Goal: Task Accomplishment & Management: Use online tool/utility

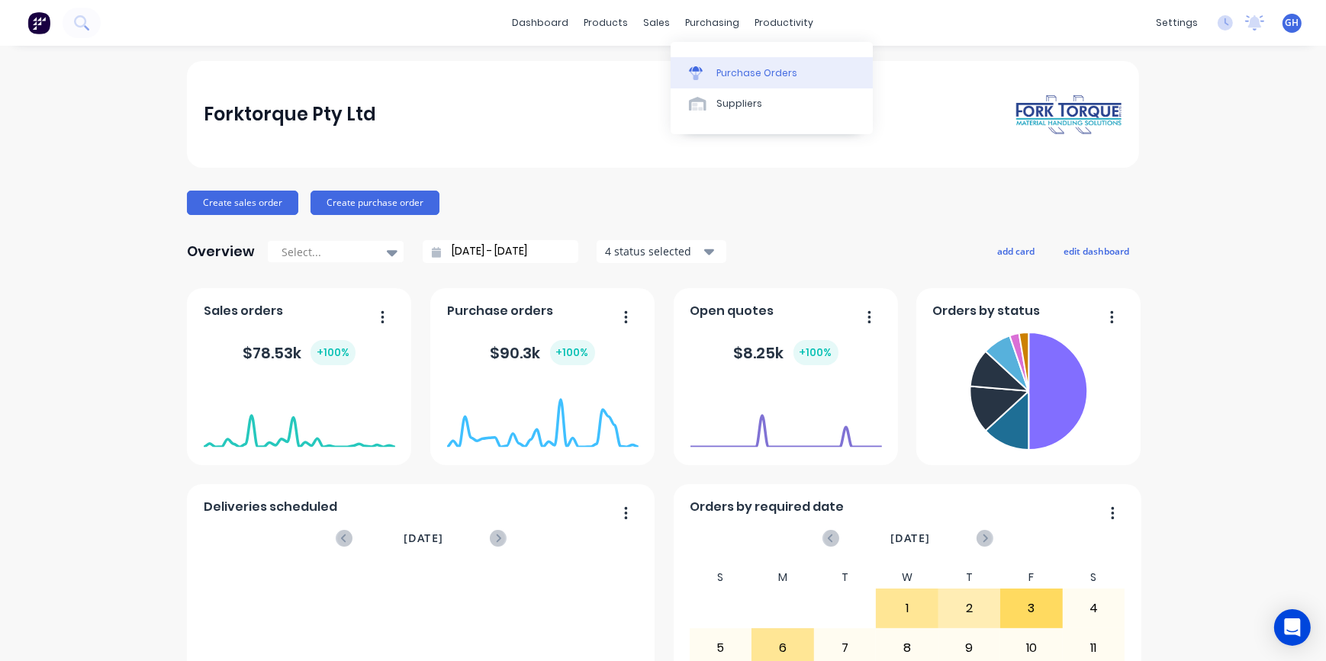
click at [727, 78] on div "Purchase Orders" at bounding box center [756, 73] width 81 height 14
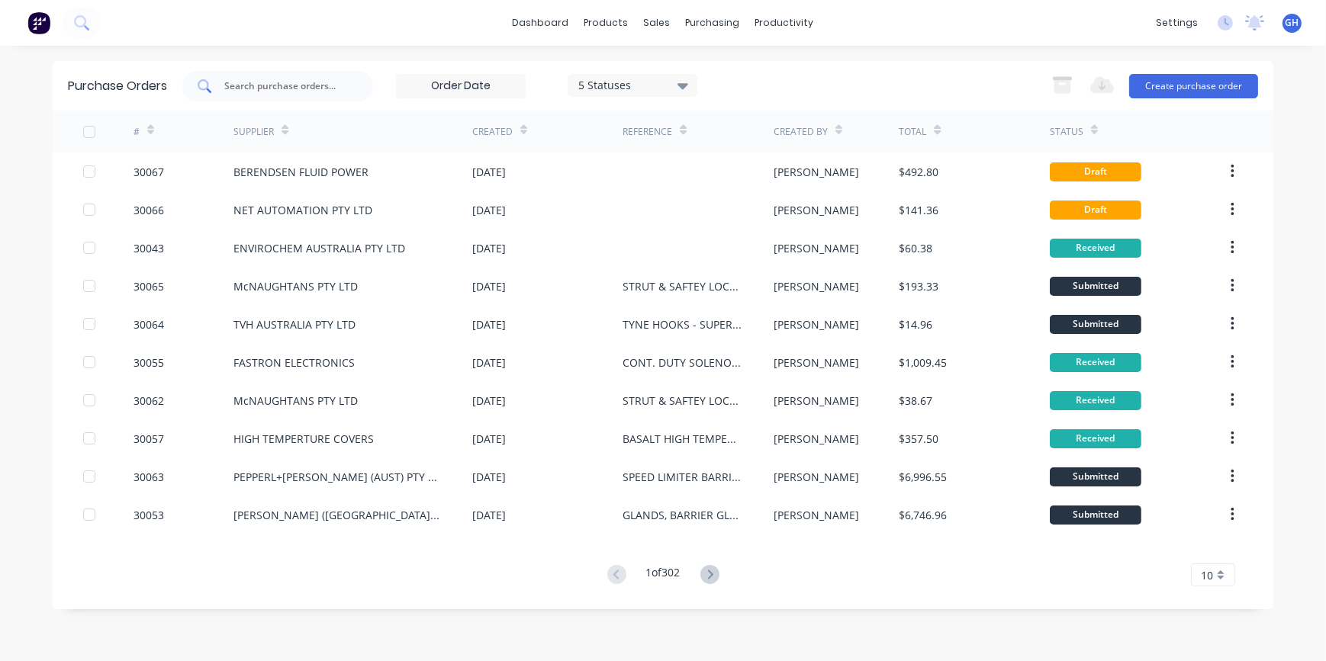
click at [273, 88] on input "text" at bounding box center [286, 86] width 127 height 15
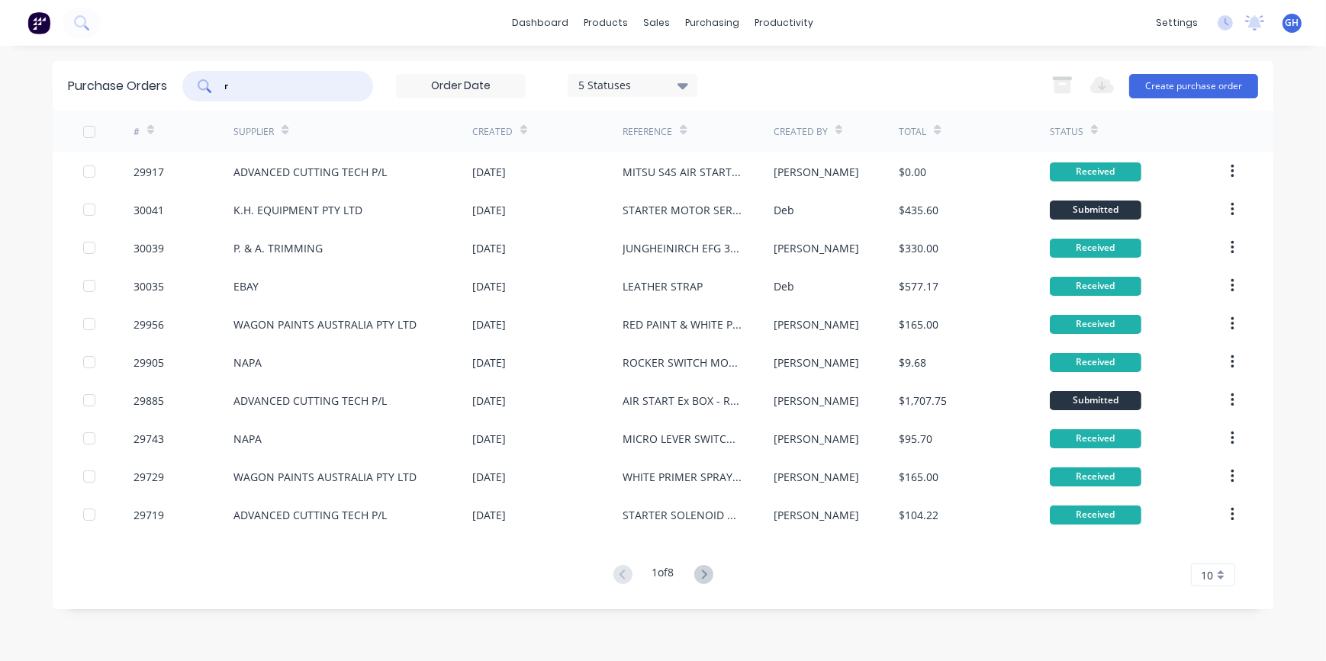
type input "r"
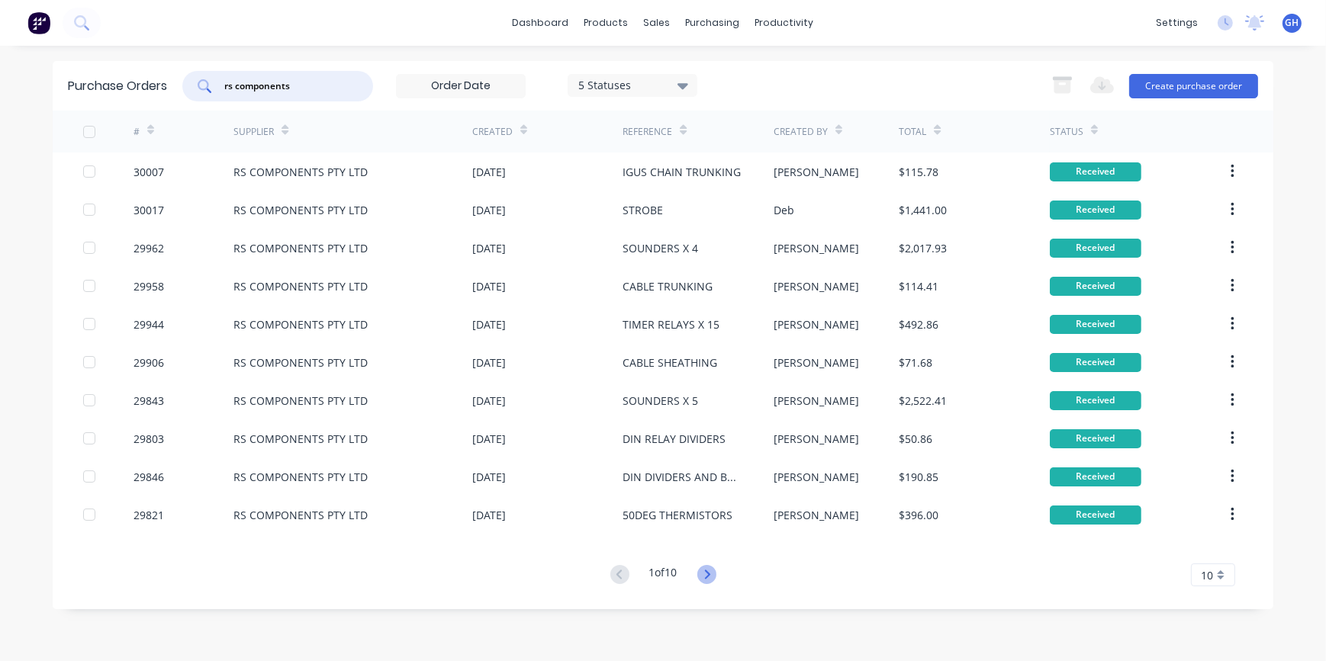
type input "rs components"
click at [707, 580] on icon at bounding box center [706, 574] width 19 height 19
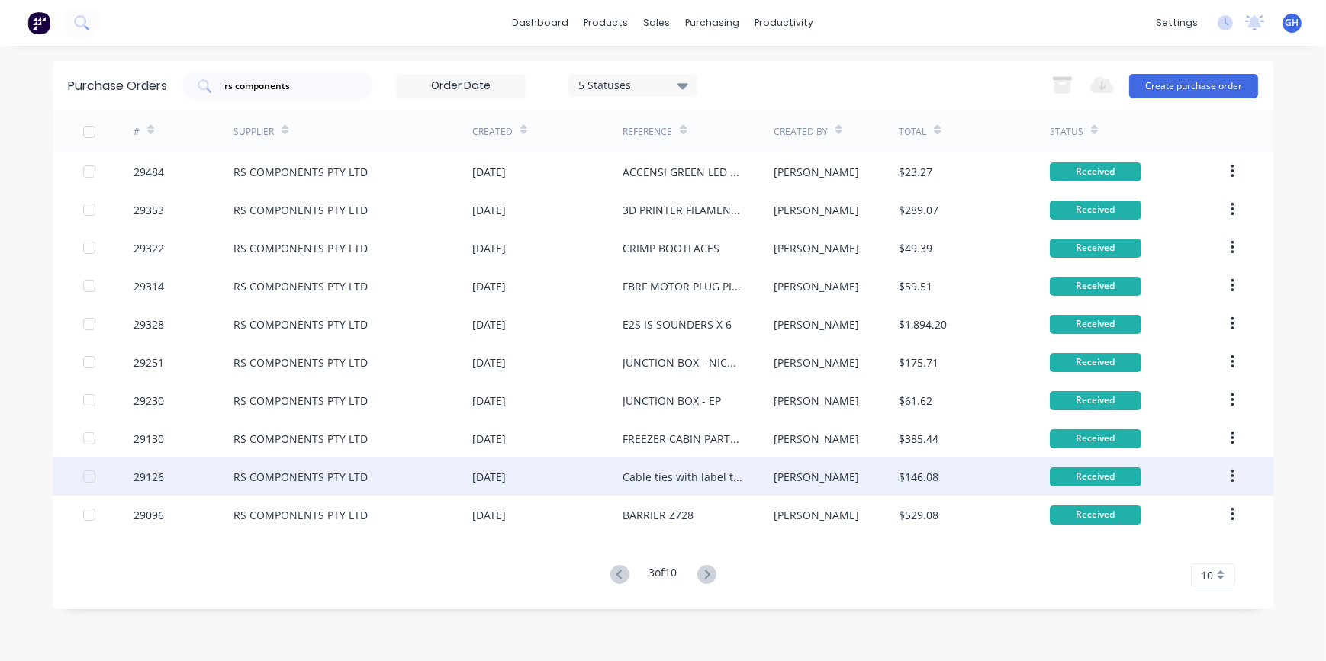
click at [709, 478] on div "Cable ties with label tag" at bounding box center [682, 477] width 120 height 16
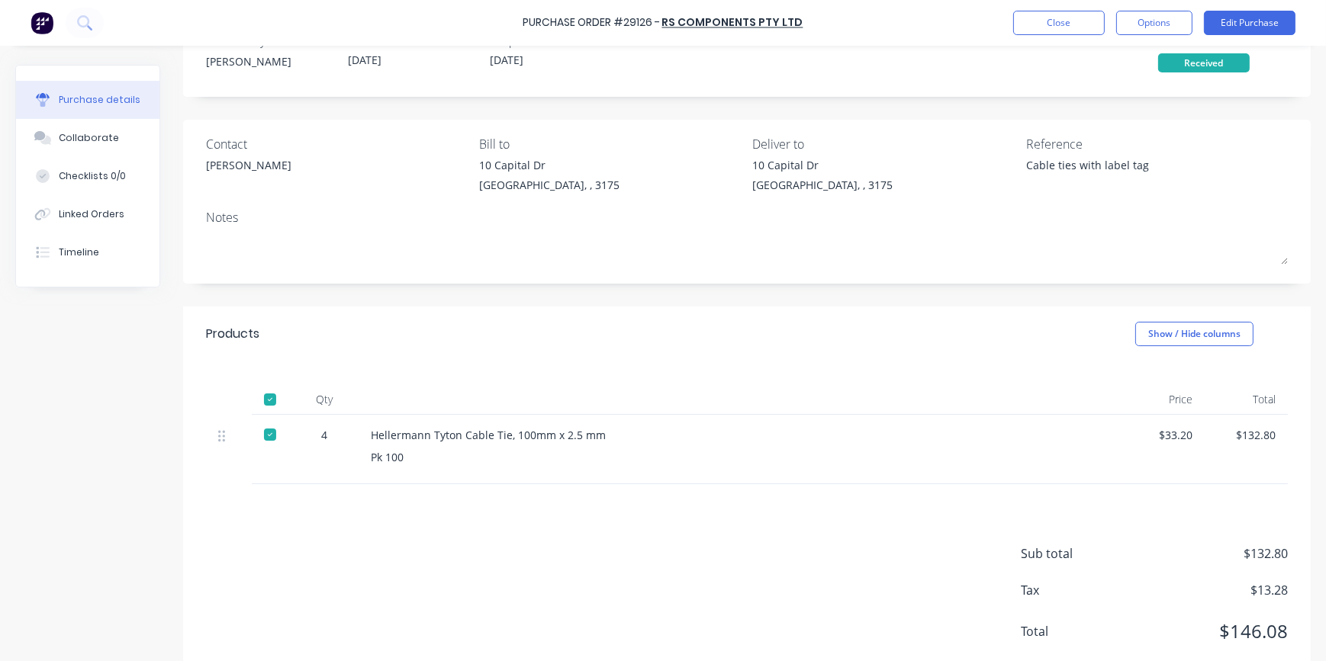
scroll to position [89, 0]
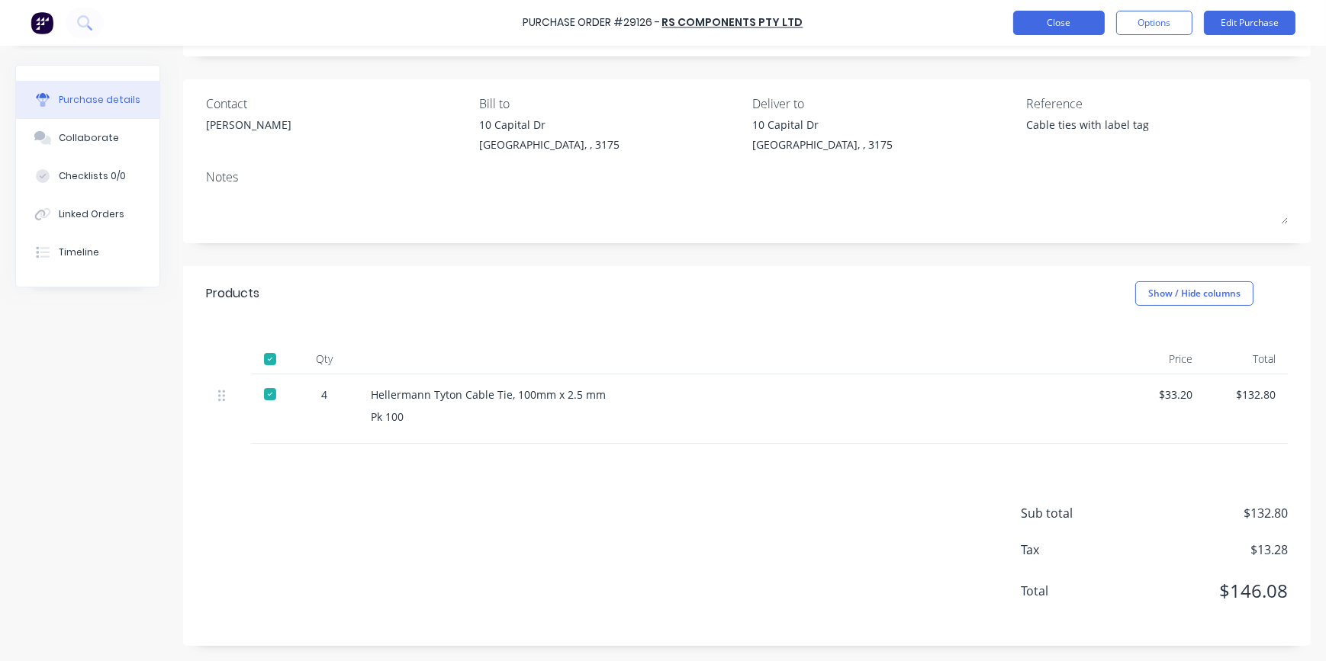
click at [1072, 16] on button "Close" at bounding box center [1059, 23] width 92 height 24
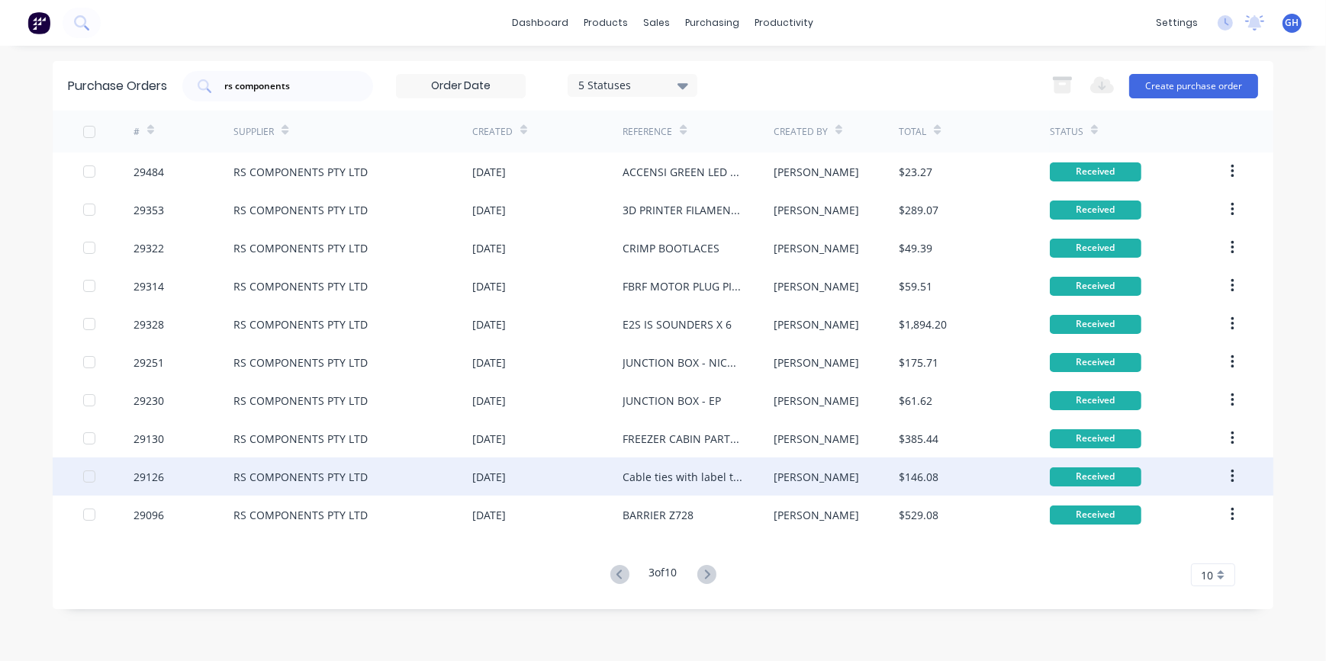
click at [1232, 477] on icon "button" at bounding box center [1231, 477] width 3 height 14
click at [1147, 552] on div "Duplicate" at bounding box center [1177, 547] width 117 height 22
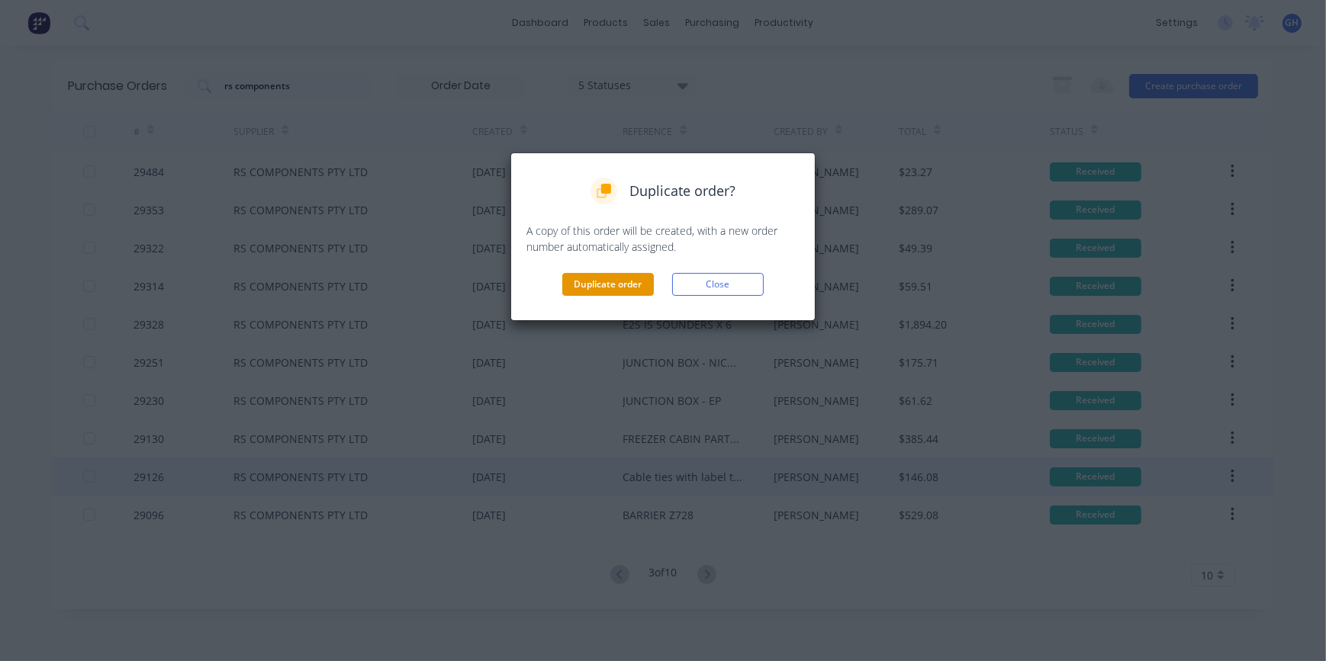
click at [607, 288] on button "Duplicate order" at bounding box center [608, 284] width 92 height 23
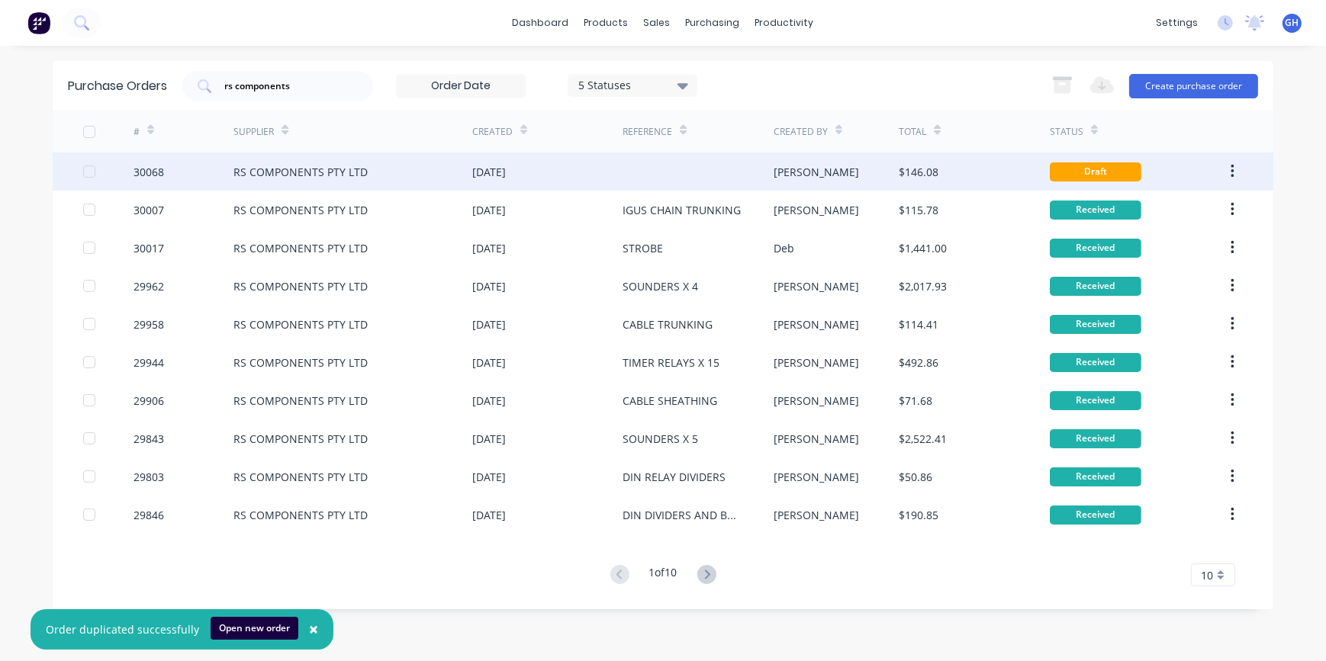
click at [729, 171] on div at bounding box center [697, 172] width 150 height 38
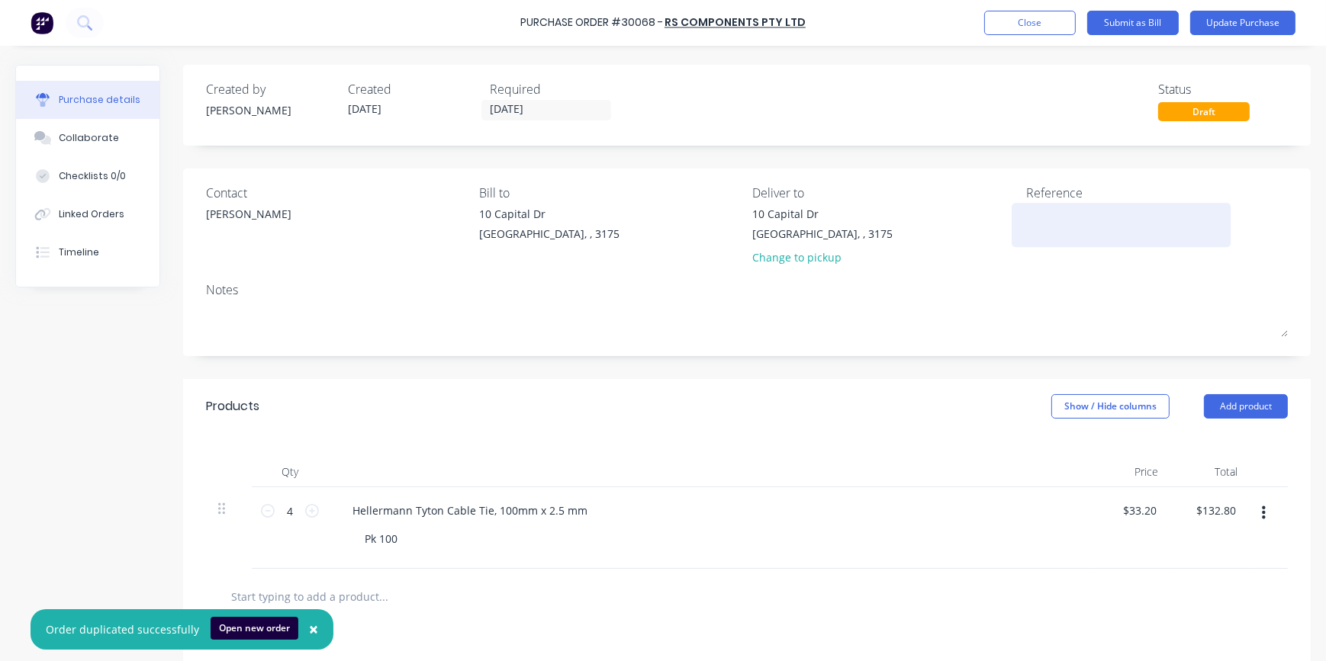
click at [1034, 212] on textarea at bounding box center [1121, 223] width 191 height 34
type textarea "CABLE TIES WITH LABLE TAB"
type textarea "x"
type textarea "CABLE TIES WITH LABLE TAB"
type textarea "x"
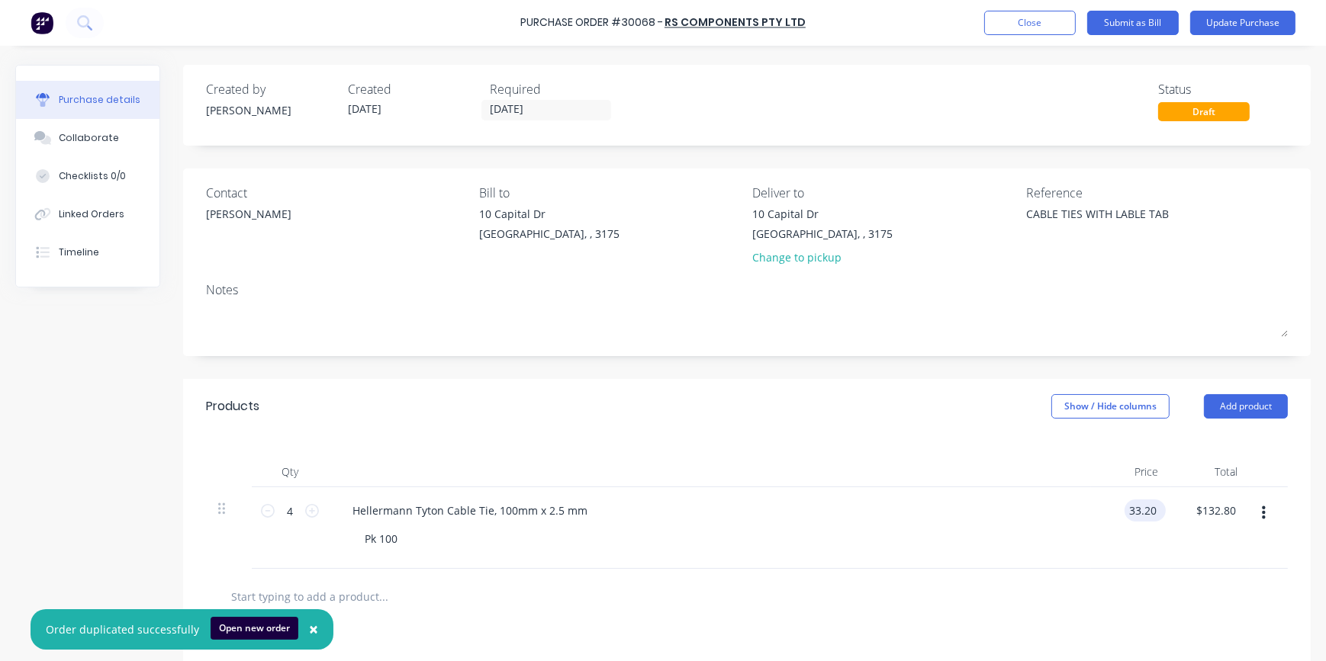
drag, startPoint x: 1126, startPoint y: 509, endPoint x: 1153, endPoint y: 510, distance: 27.5
click at [1153, 510] on input "33.20" at bounding box center [1141, 511] width 35 height 22
type input "40.486"
type textarea "x"
type input "$40.49"
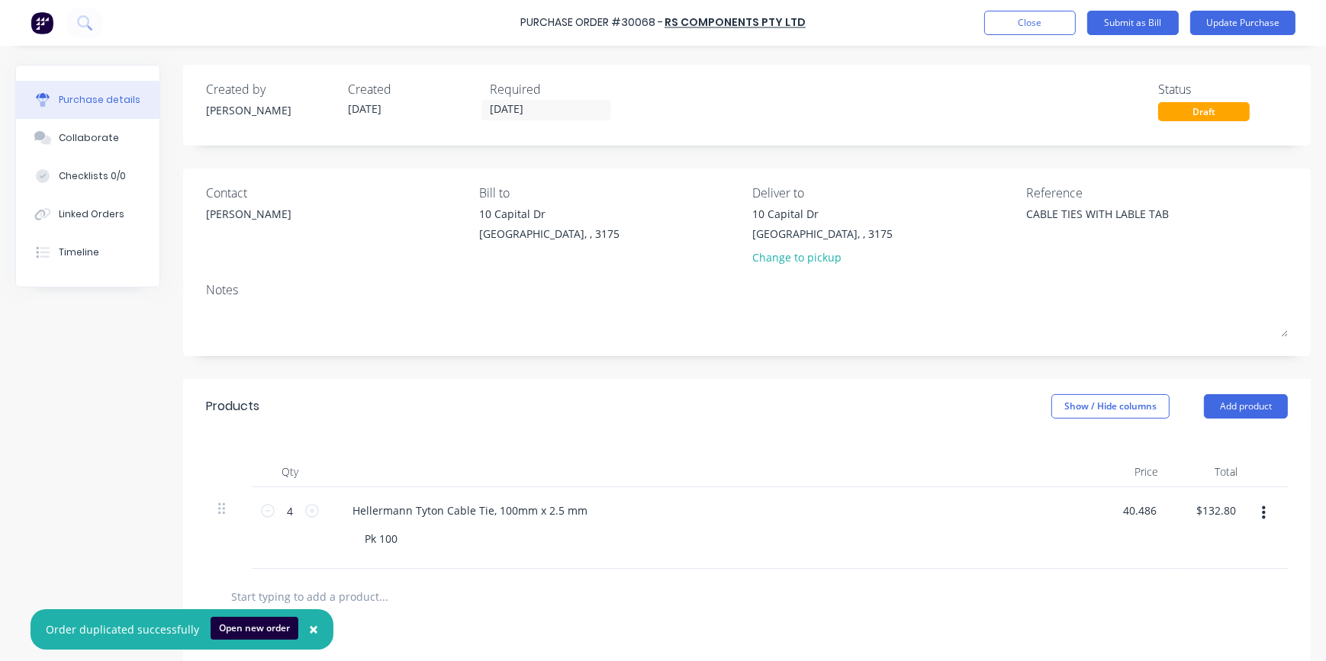
type input "$161.96"
drag, startPoint x: 1152, startPoint y: 618, endPoint x: 1144, endPoint y: 616, distance: 7.8
click at [1151, 616] on div at bounding box center [747, 597] width 1082 height 56
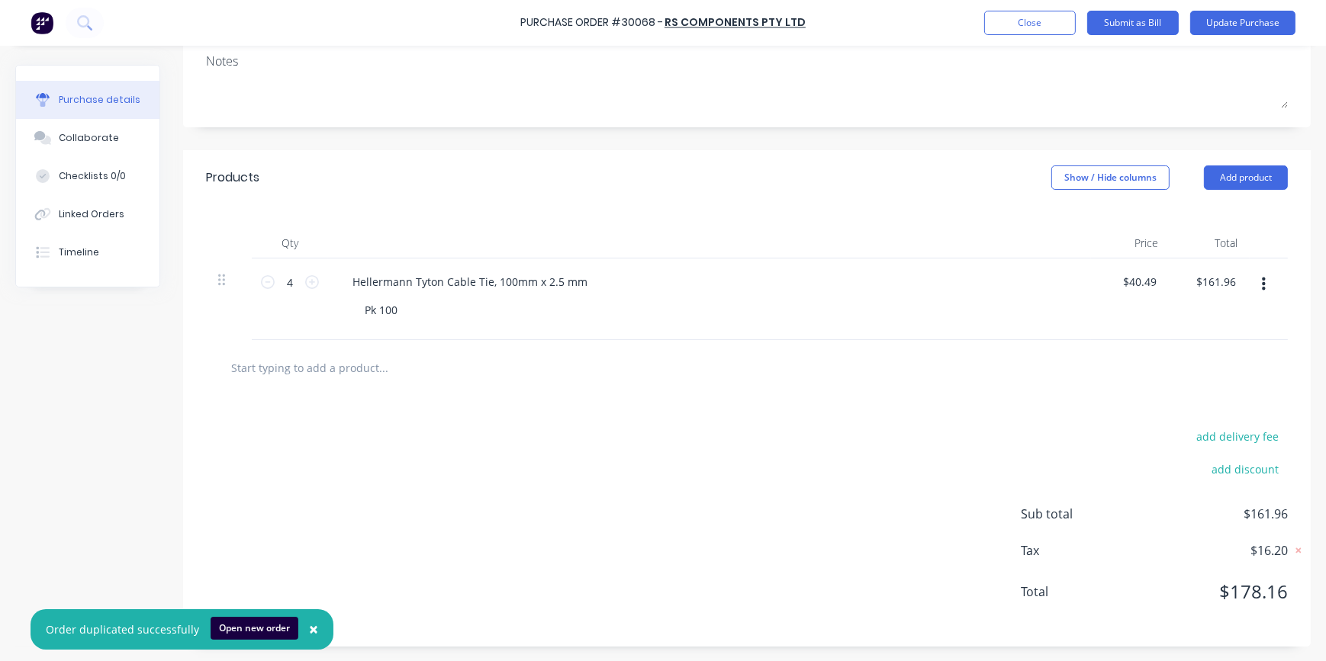
scroll to position [160, 0]
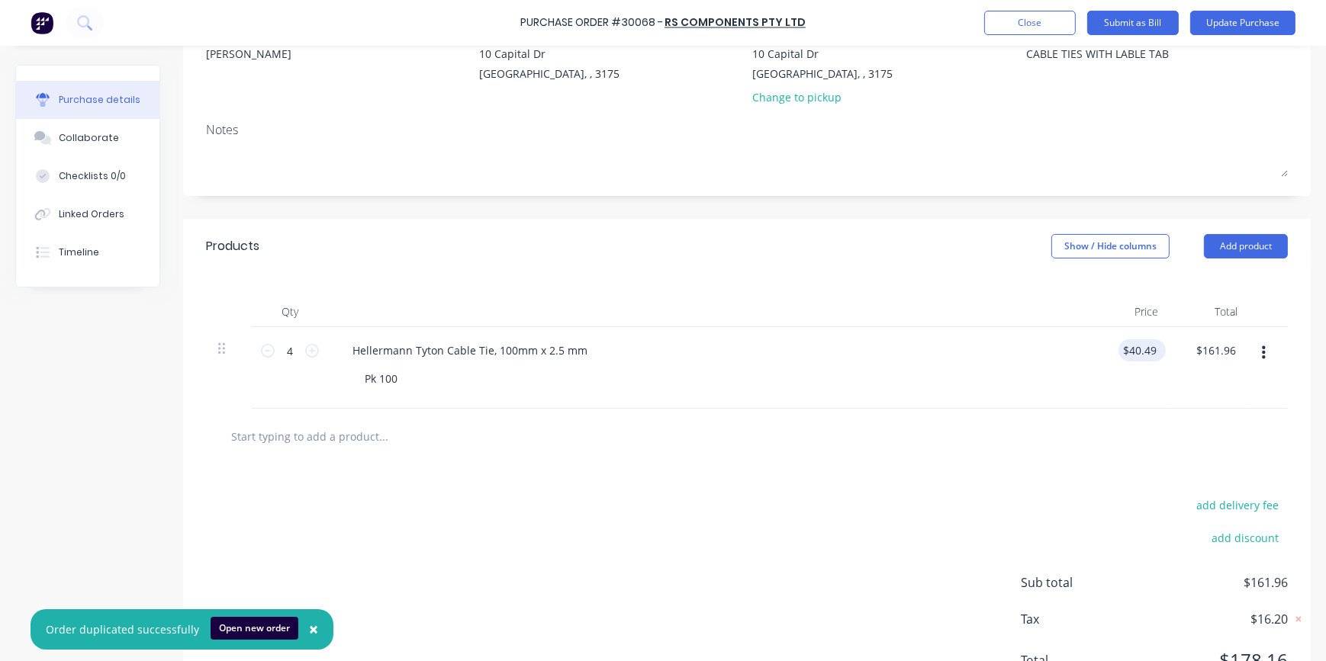
type textarea "x"
type input "40.49"
click at [1150, 350] on input "40.49" at bounding box center [1141, 350] width 35 height 22
type textarea "x"
drag, startPoint x: 1147, startPoint y: 349, endPoint x: 1156, endPoint y: 349, distance: 9.2
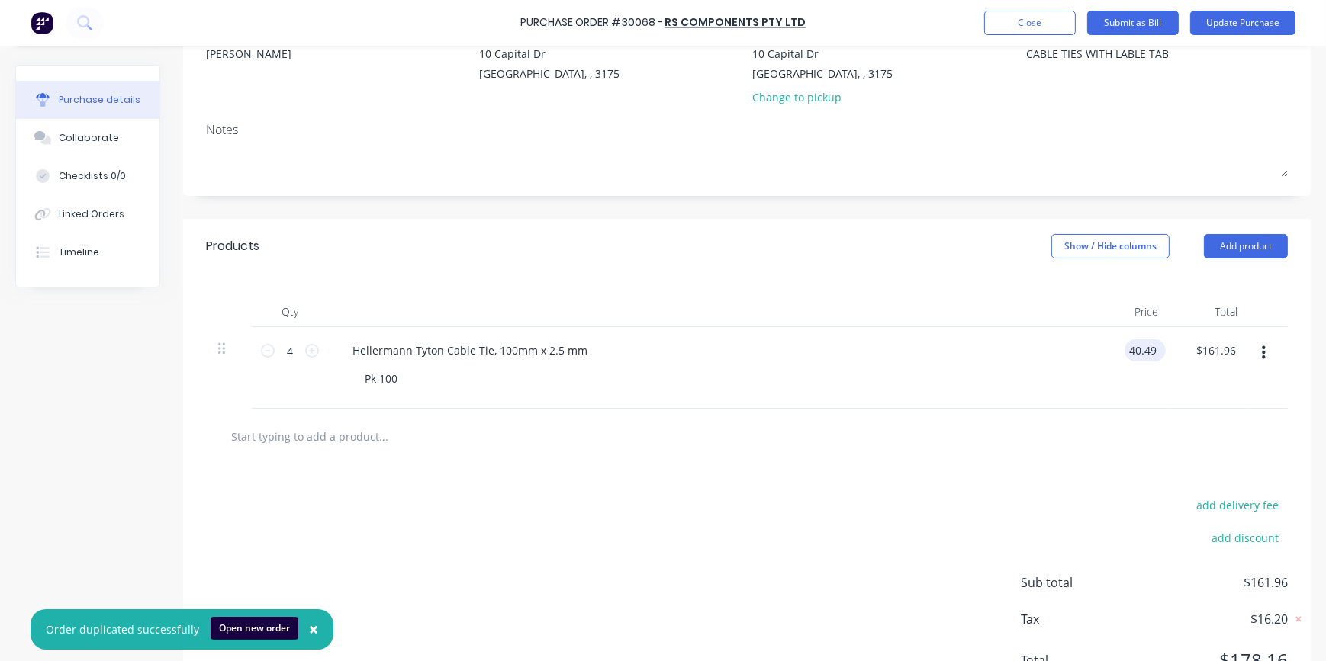
click at [1156, 349] on div "40.49 40.49" at bounding box center [1144, 350] width 41 height 22
type input "40.48"
type textarea "x"
type input "$40.48"
type input "$161.92"
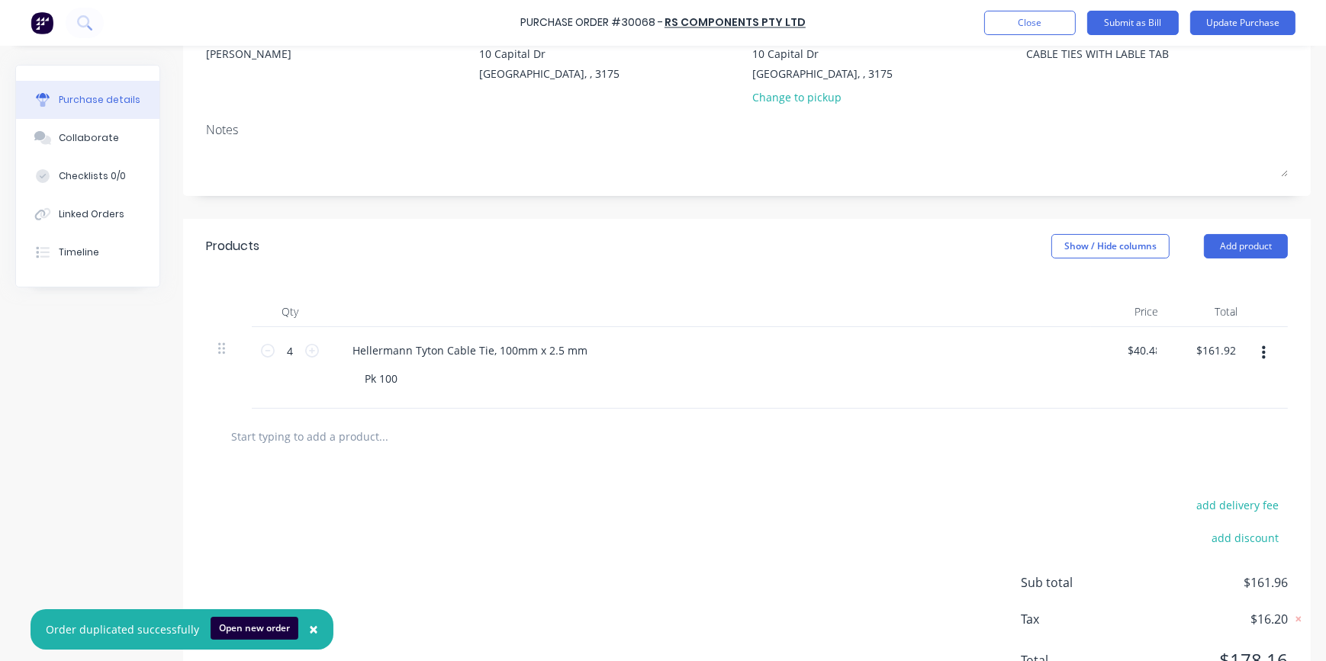
click at [1107, 479] on div "add delivery fee add discount Sub total $161.96 Tax $16.20 Total $178.16" at bounding box center [746, 590] width 1127 height 251
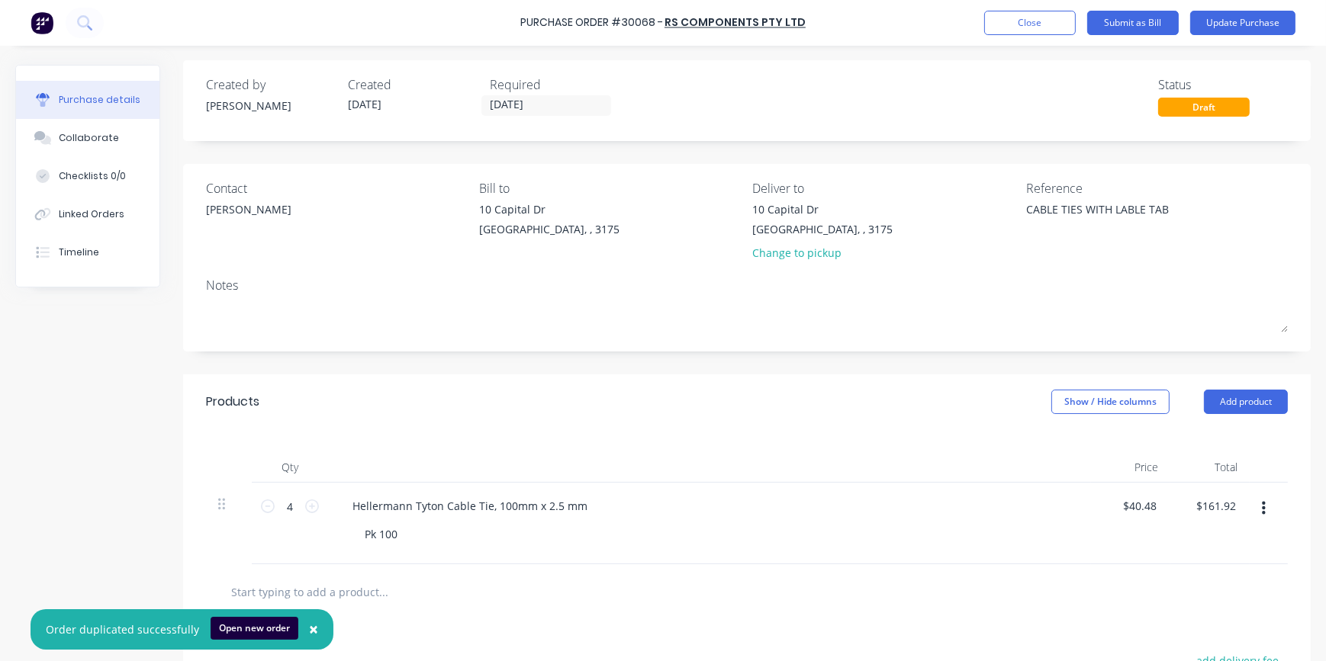
scroll to position [0, 0]
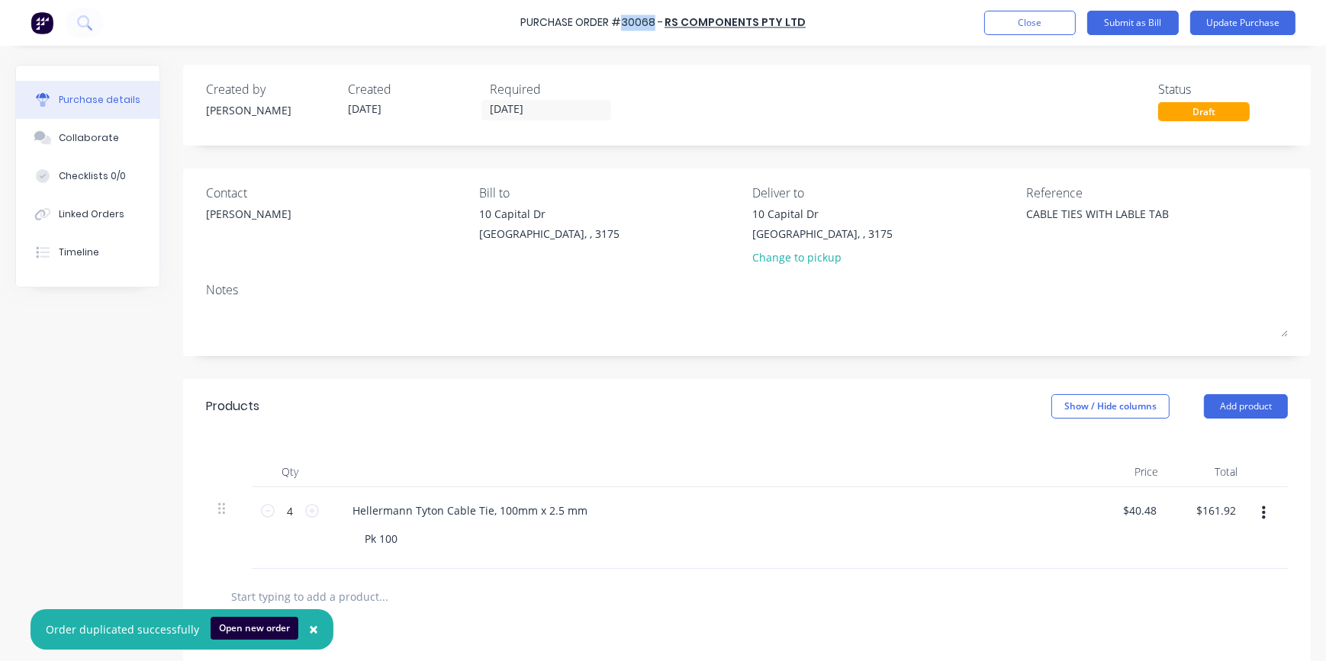
drag, startPoint x: 628, startPoint y: 22, endPoint x: 655, endPoint y: 23, distance: 27.5
click at [655, 23] on div "Purchase Order #30068 -" at bounding box center [591, 23] width 143 height 16
copy div "30068"
click at [1246, 26] on button "Update Purchase" at bounding box center [1242, 23] width 105 height 24
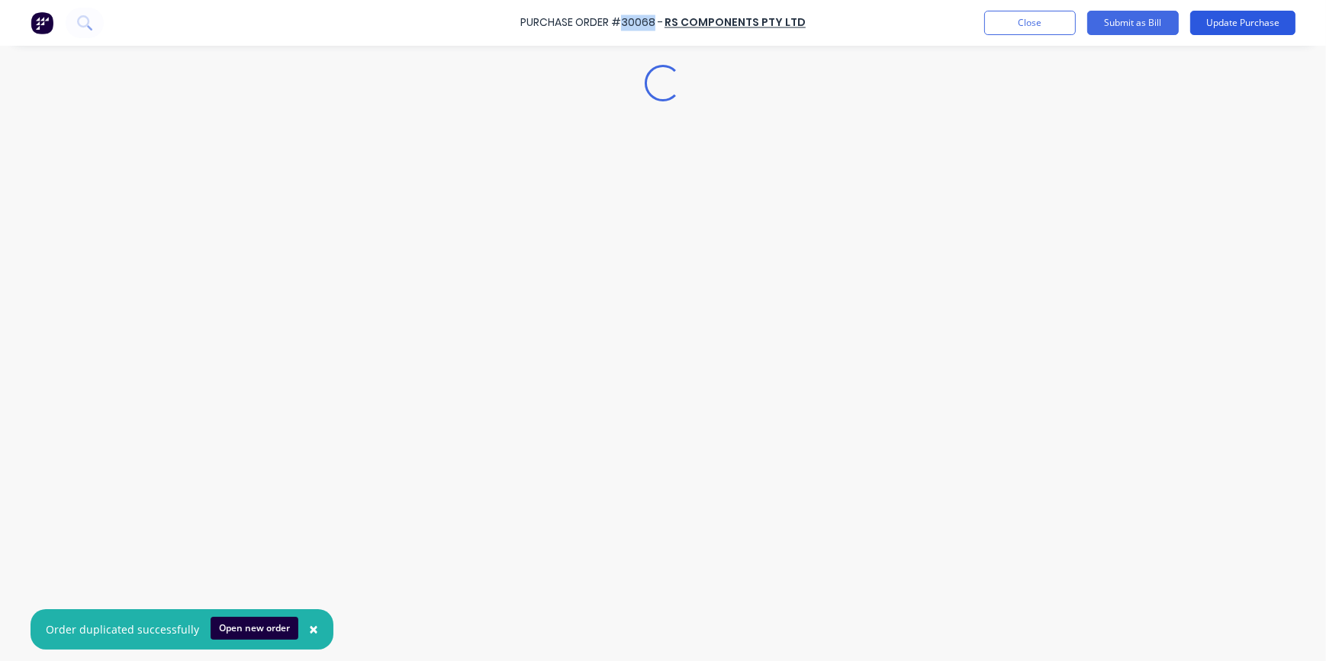
type textarea "x"
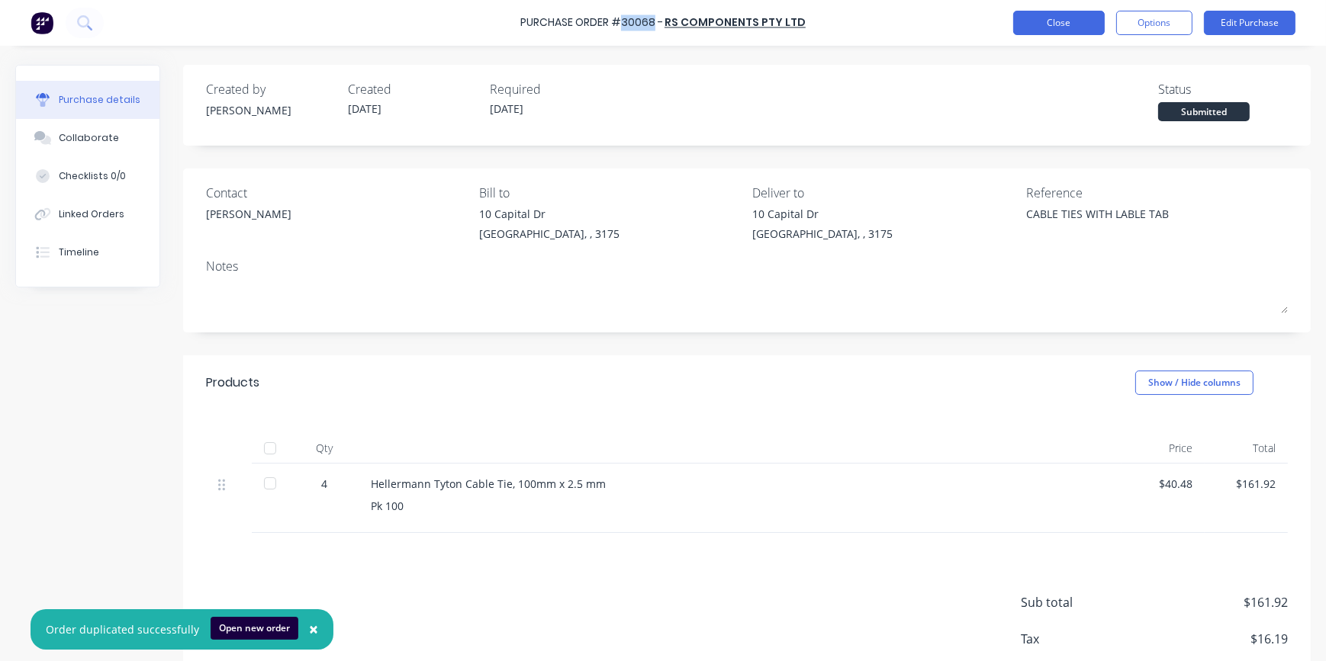
click at [1063, 31] on button "Close" at bounding box center [1059, 23] width 92 height 24
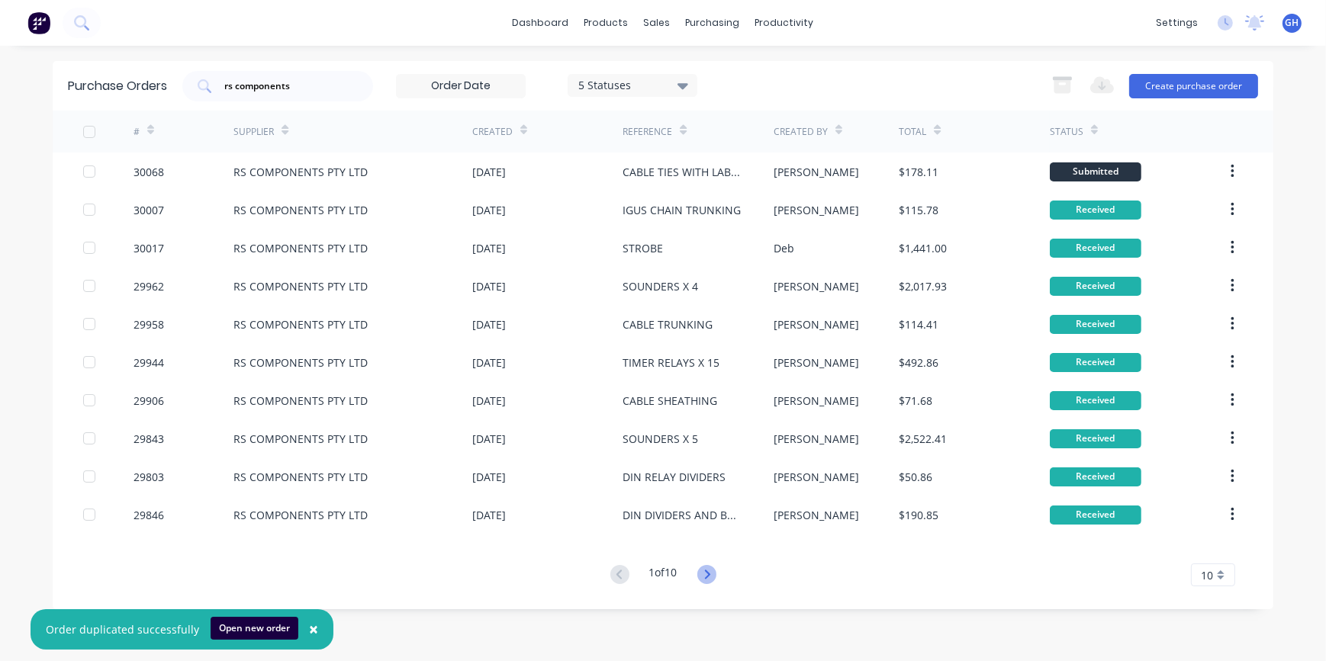
click at [709, 574] on icon at bounding box center [706, 574] width 5 height 9
